Goal: Find specific page/section: Find specific page/section

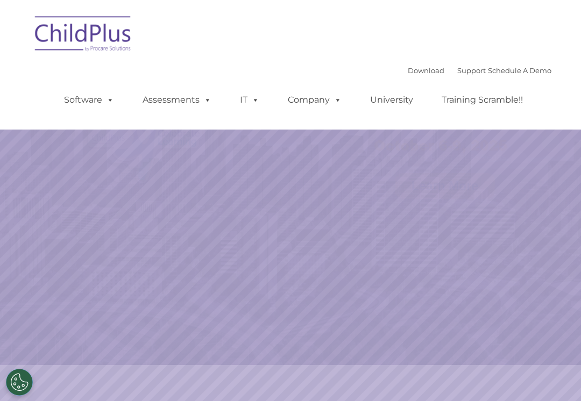
select select "MEDIUM"
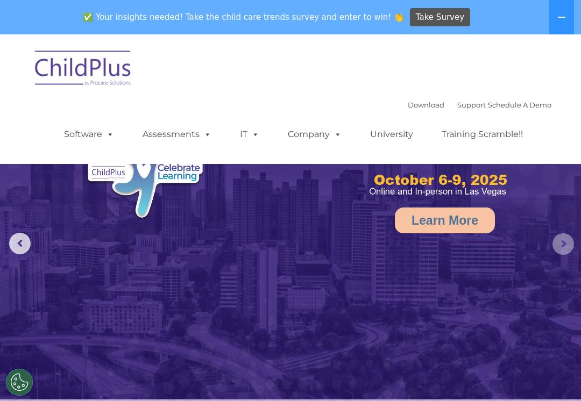
click at [568, 247] on rs-arrow at bounding box center [563, 244] width 22 height 22
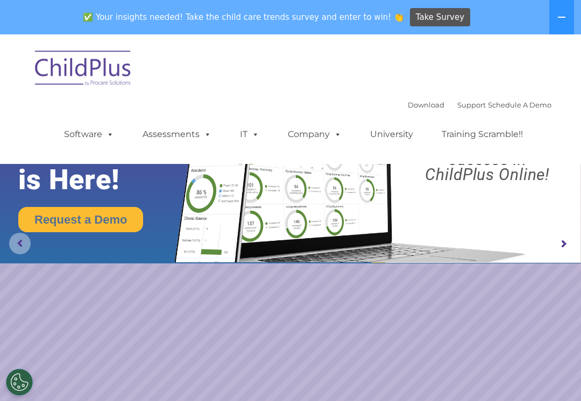
click at [10, 249] on rs-arrow at bounding box center [20, 244] width 22 height 22
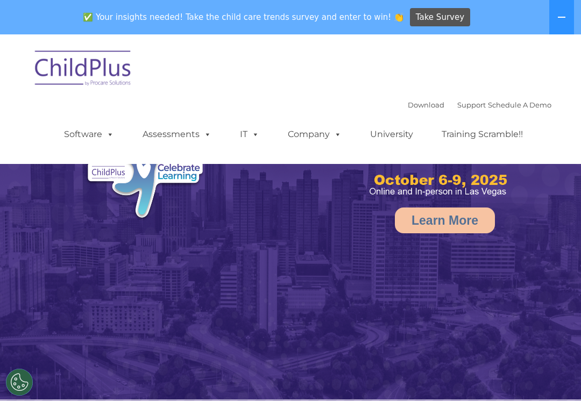
select select "MEDIUM"
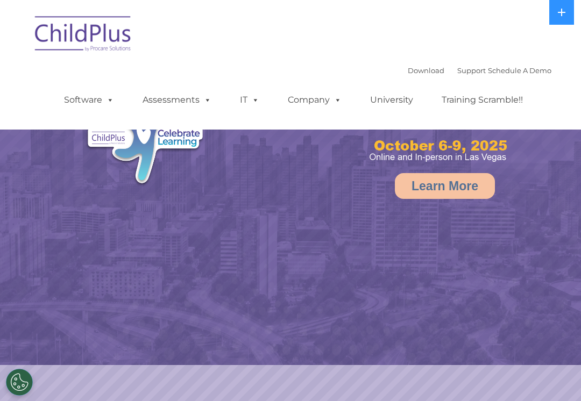
select select "MEDIUM"
